Goal: Information Seeking & Learning: Find specific page/section

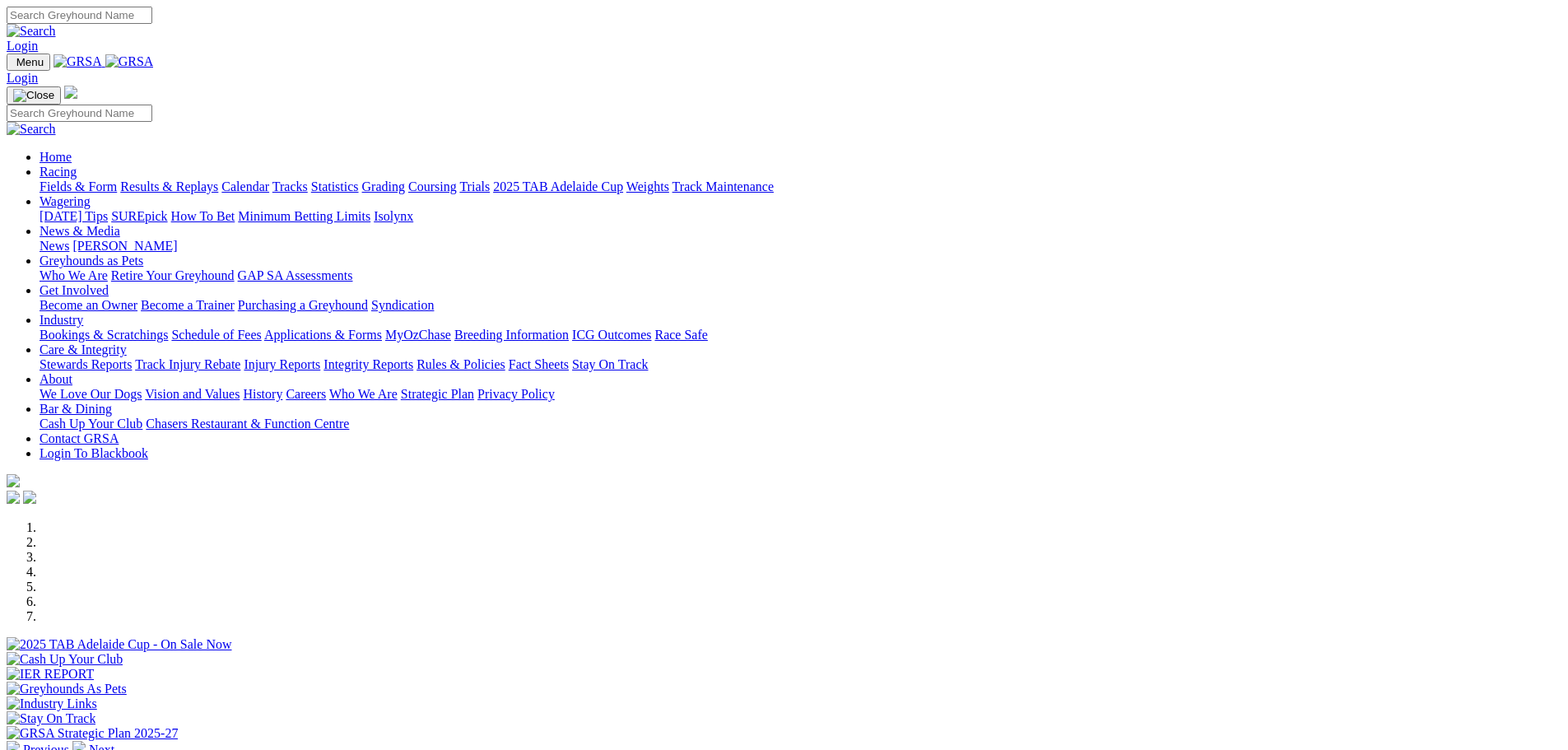
click at [117, 180] on link "Fields & Form" at bounding box center [78, 187] width 77 height 14
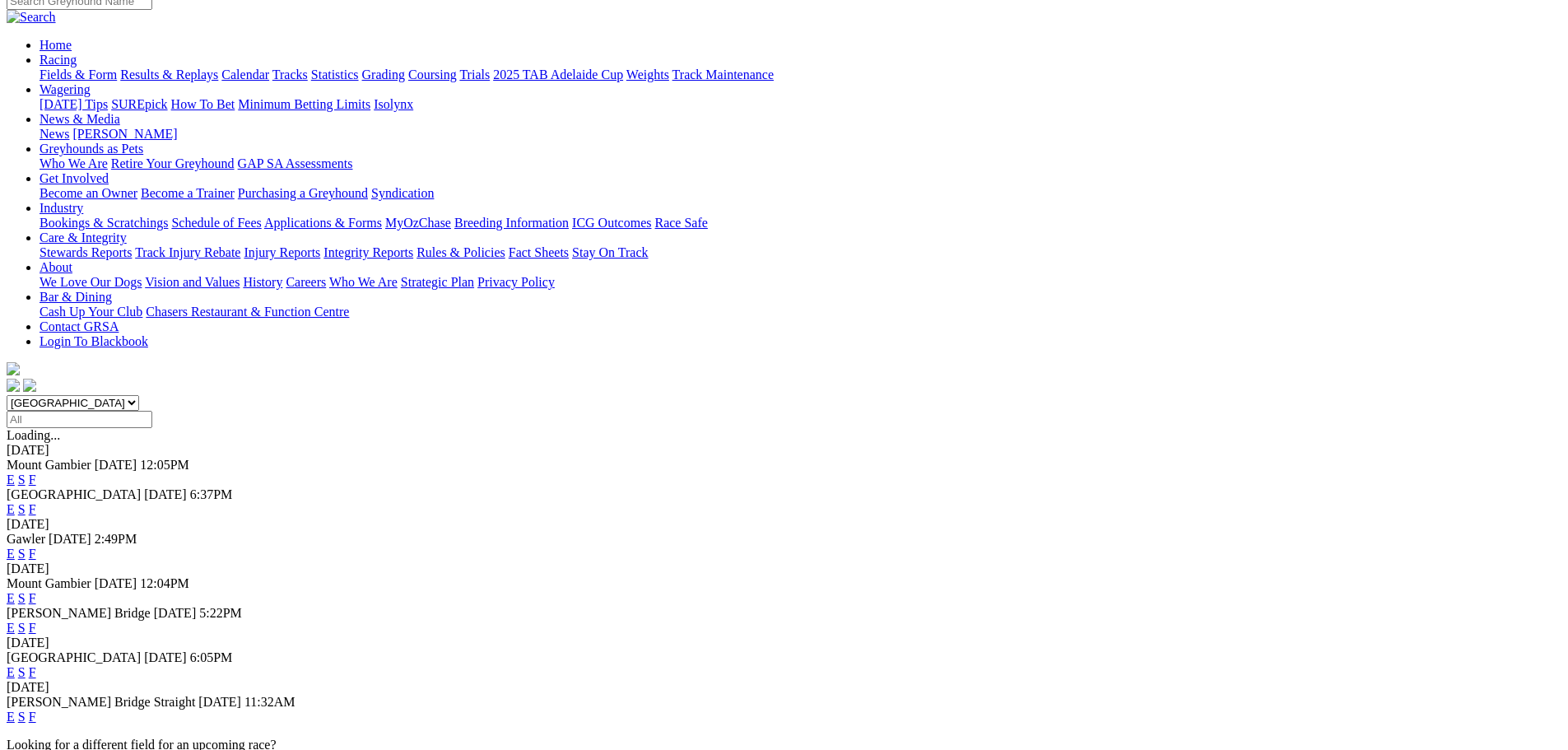
scroll to position [164, 0]
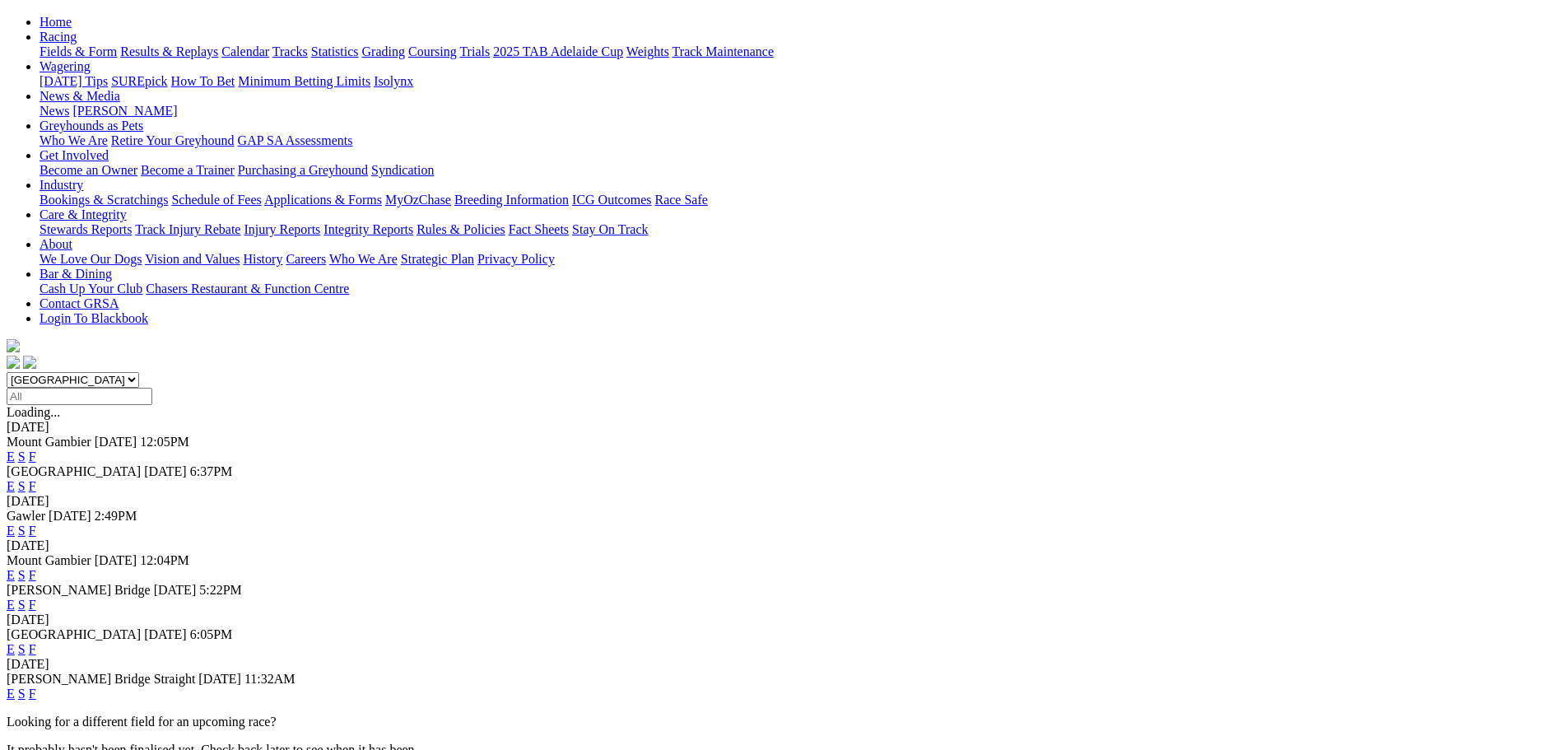
click at [36, 642] on link "F" at bounding box center [33, 649] width 8 height 14
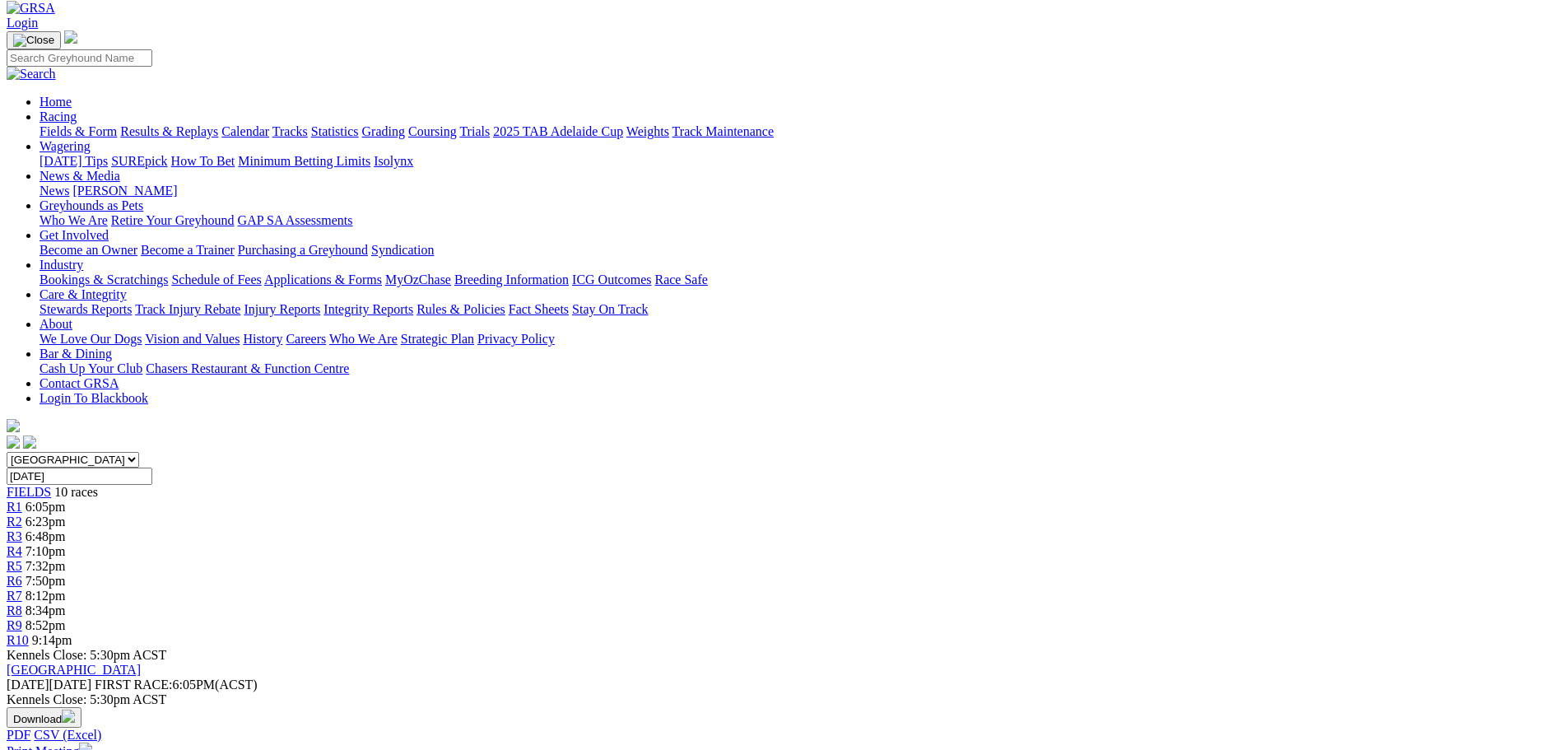
scroll to position [82, 0]
